Goal: Find specific page/section: Find specific page/section

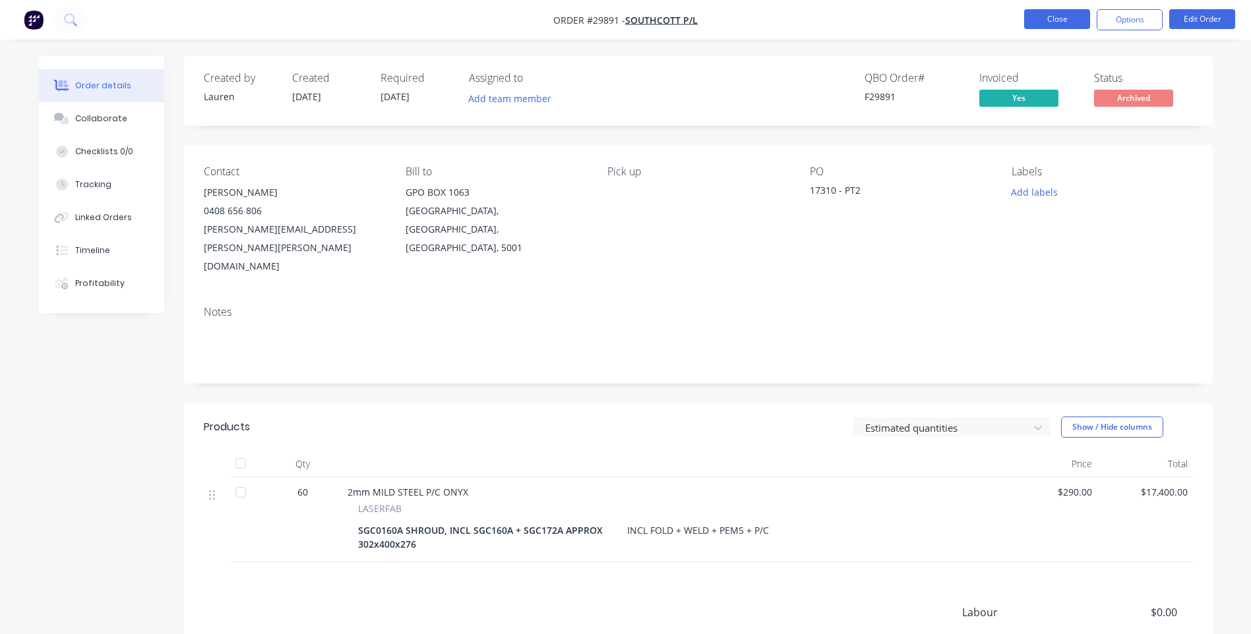
scroll to position [97, 0]
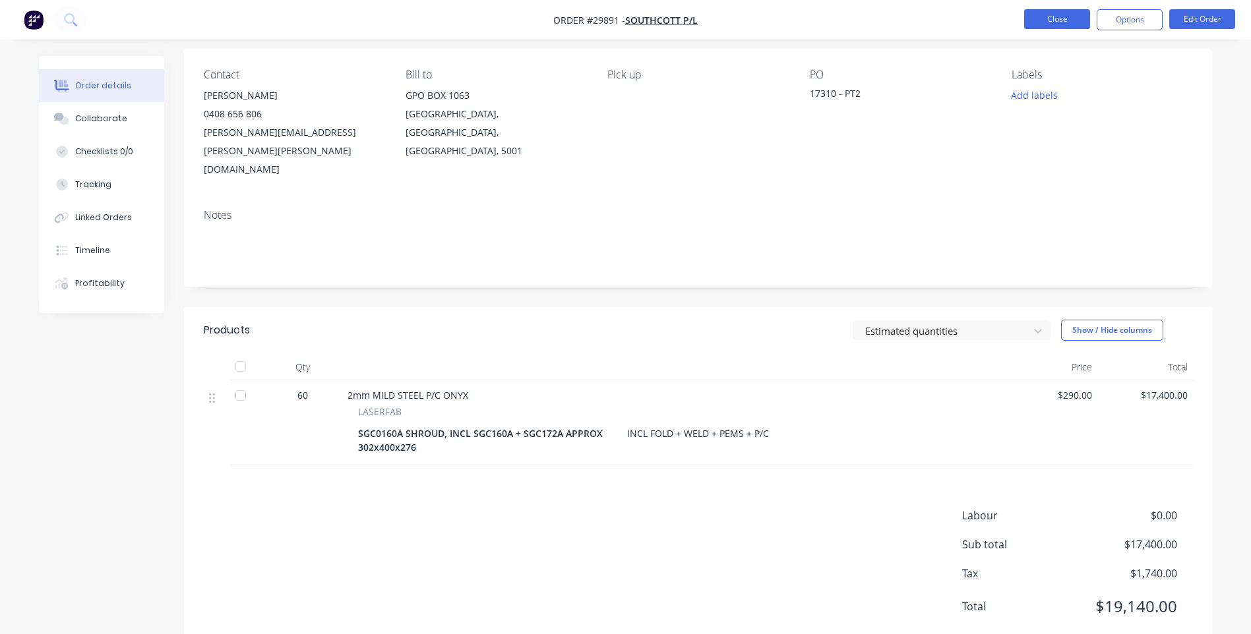
click at [1057, 21] on button "Close" at bounding box center [1057, 19] width 66 height 20
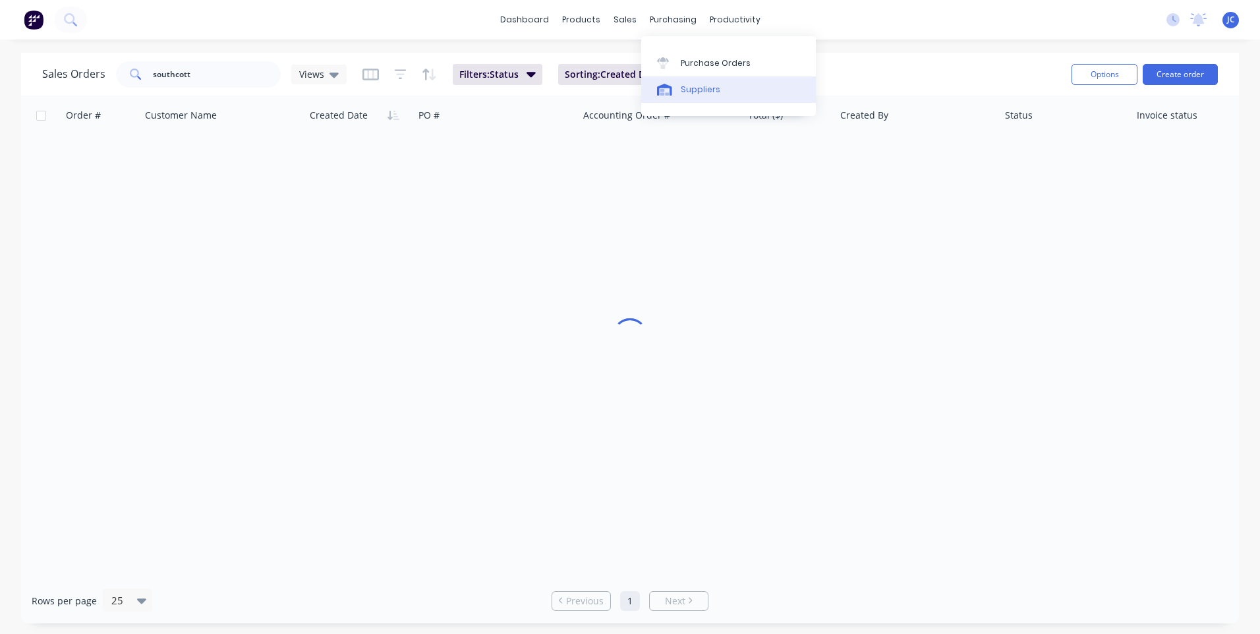
click at [691, 92] on div "Suppliers" at bounding box center [701, 90] width 40 height 12
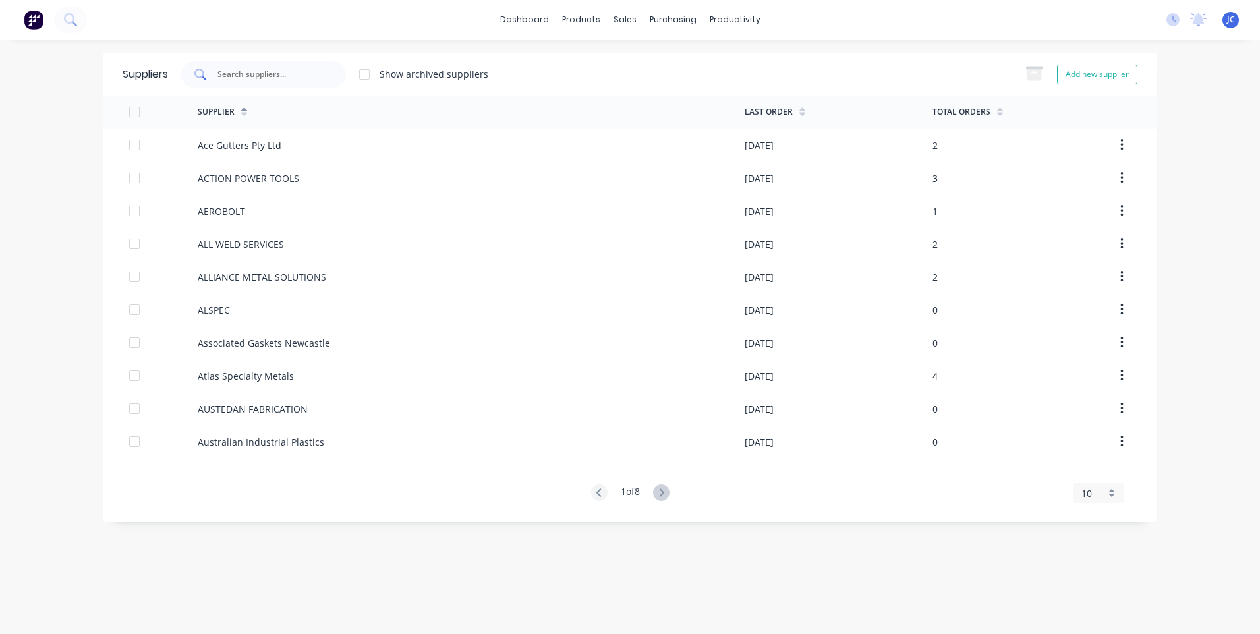
click at [249, 76] on input "text" at bounding box center [270, 74] width 109 height 13
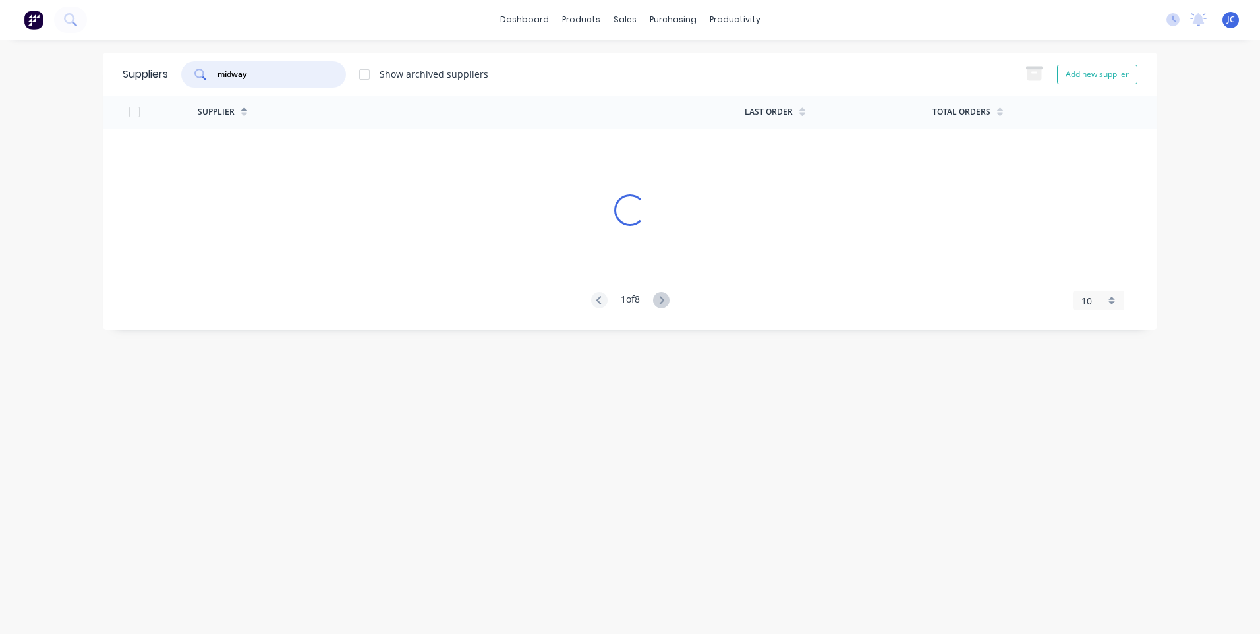
type input "midway"
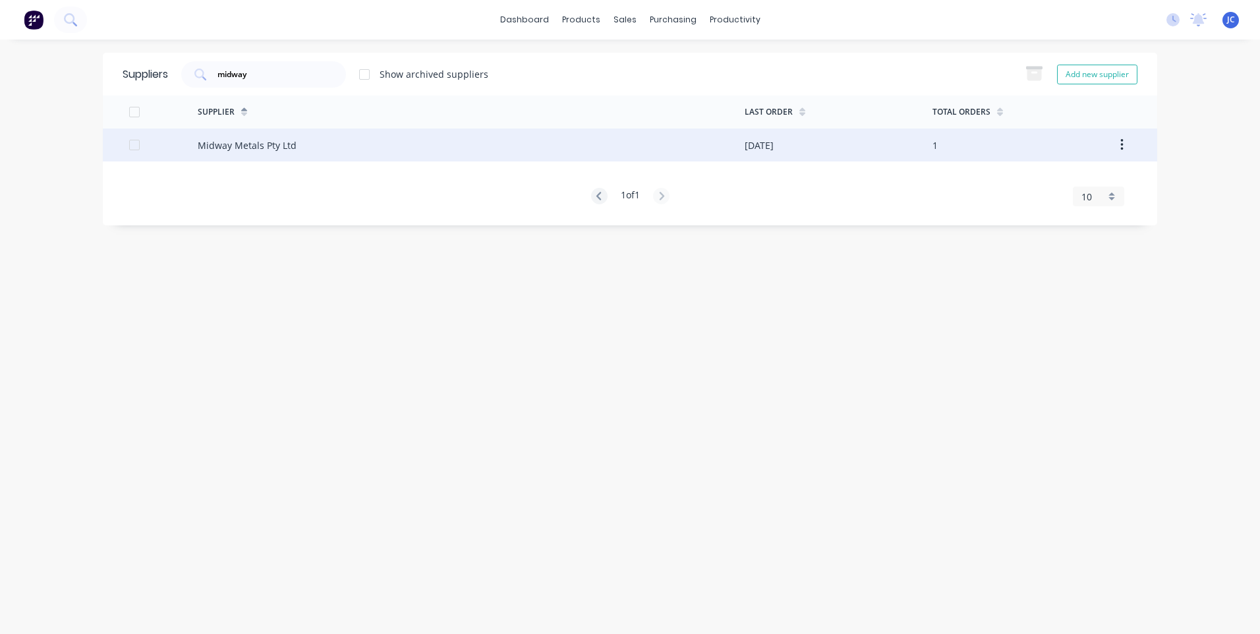
click at [216, 146] on div "Midway Metals Pty Ltd" at bounding box center [247, 145] width 99 height 14
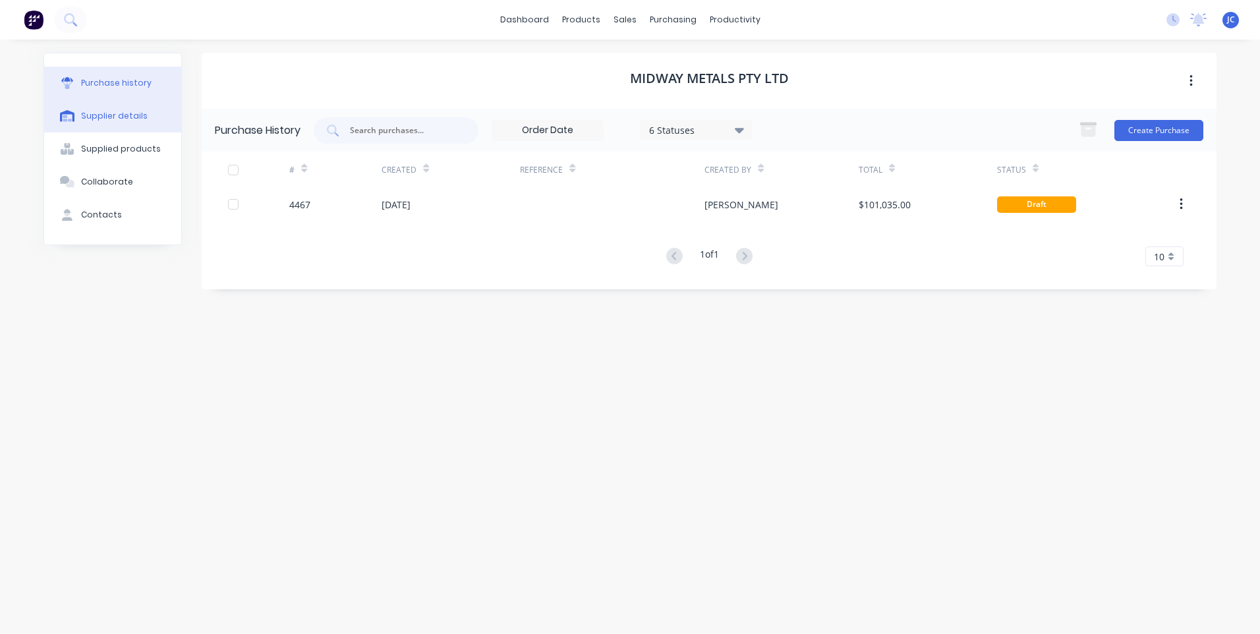
click at [113, 115] on div "Supplier details" at bounding box center [114, 116] width 67 height 12
select select "AU"
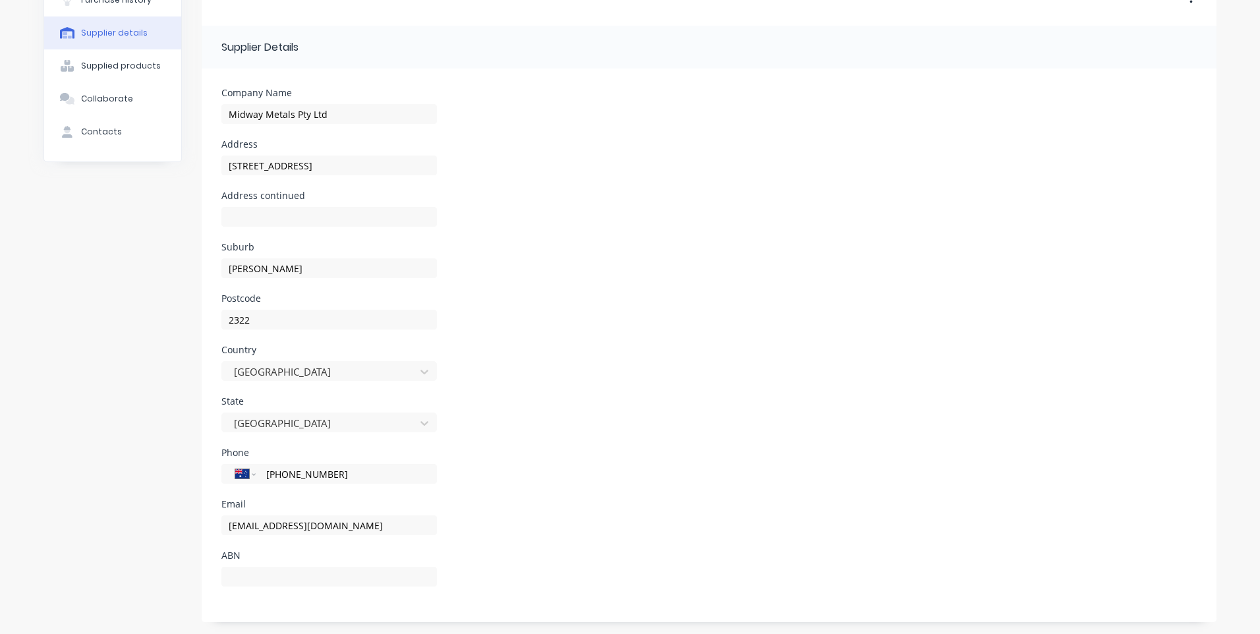
scroll to position [84, 0]
drag, startPoint x: 389, startPoint y: 524, endPoint x: 203, endPoint y: 531, distance: 186.0
click at [203, 531] on form "Company Name Midway Metals Pty Ltd Address [STREET_ADDRESS] Address continued S…" at bounding box center [709, 344] width 1015 height 554
